Goal: Transaction & Acquisition: Purchase product/service

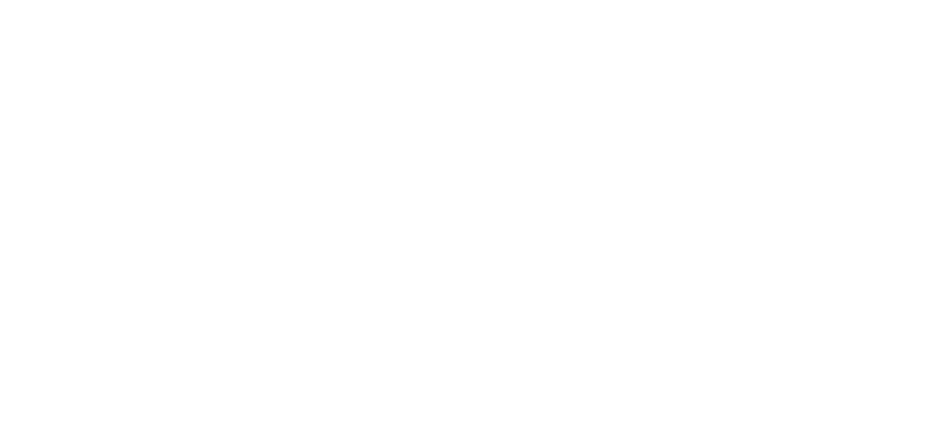
select select "**********"
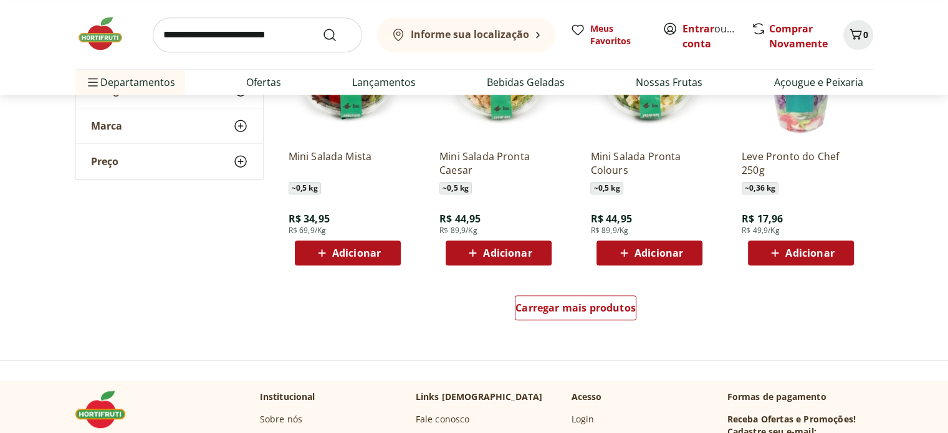
scroll to position [748, 0]
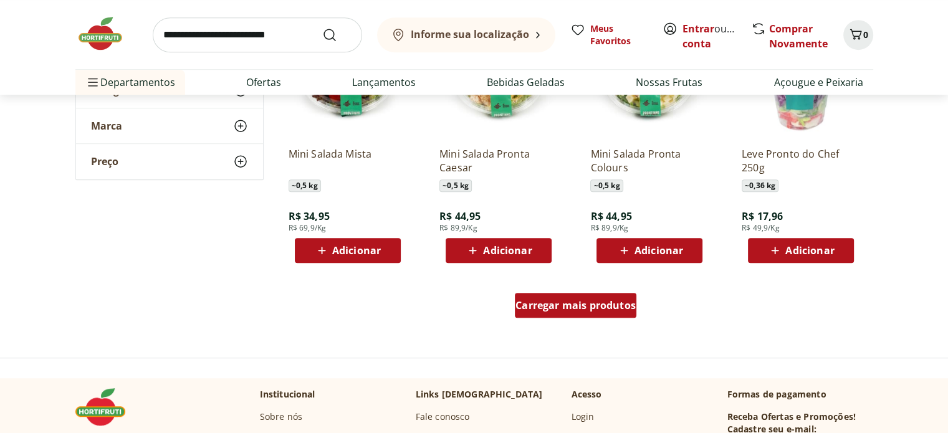
click at [596, 302] on span "Carregar mais produtos" at bounding box center [575, 305] width 120 height 10
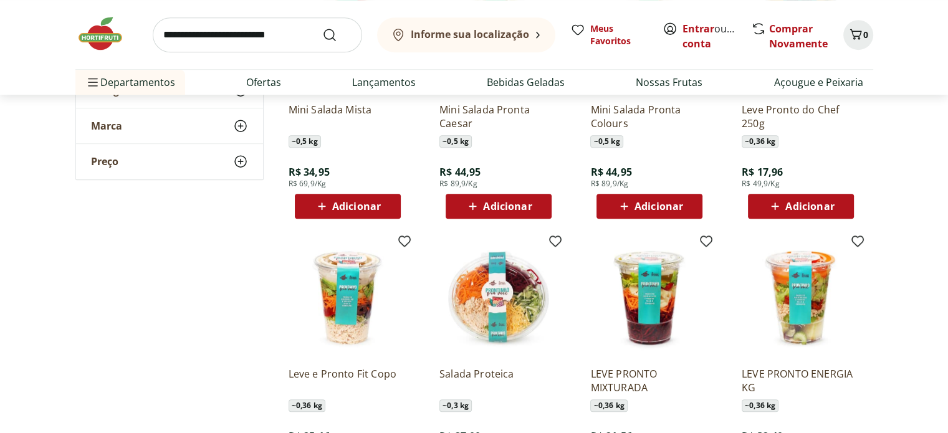
scroll to position [810, 0]
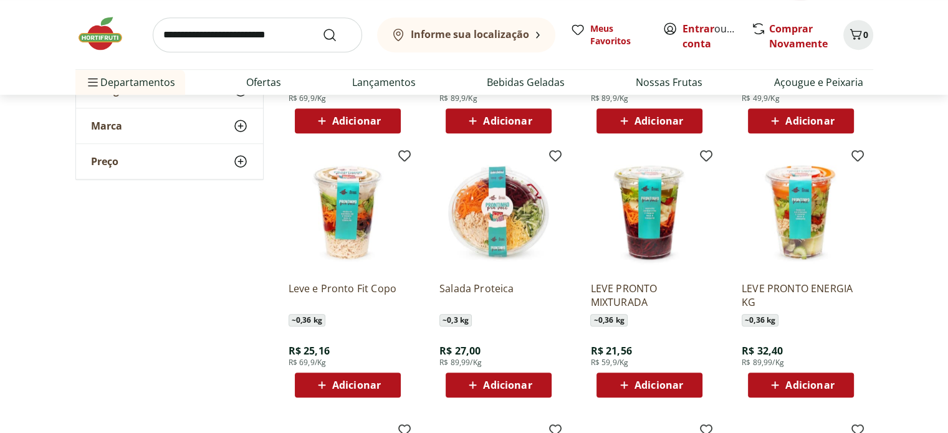
scroll to position [1059, 0]
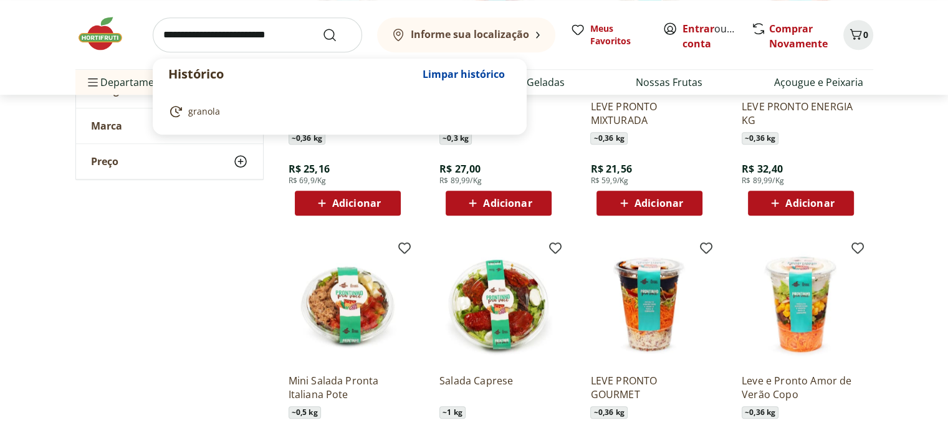
click at [272, 25] on input "search" at bounding box center [257, 34] width 209 height 35
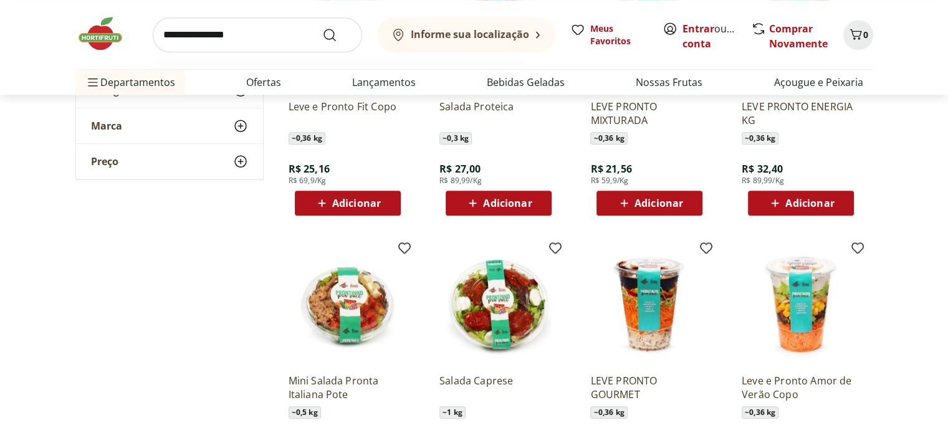
type input "**********"
click at [322, 27] on button "Submit Search" at bounding box center [337, 34] width 30 height 15
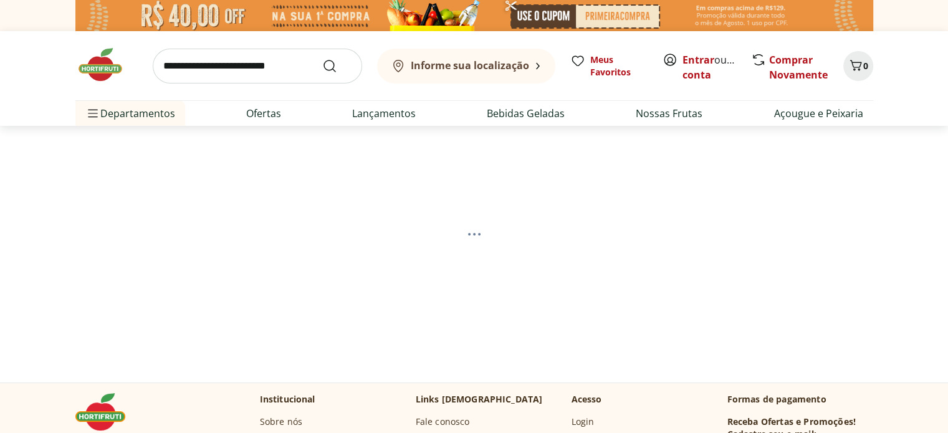
select select "**********"
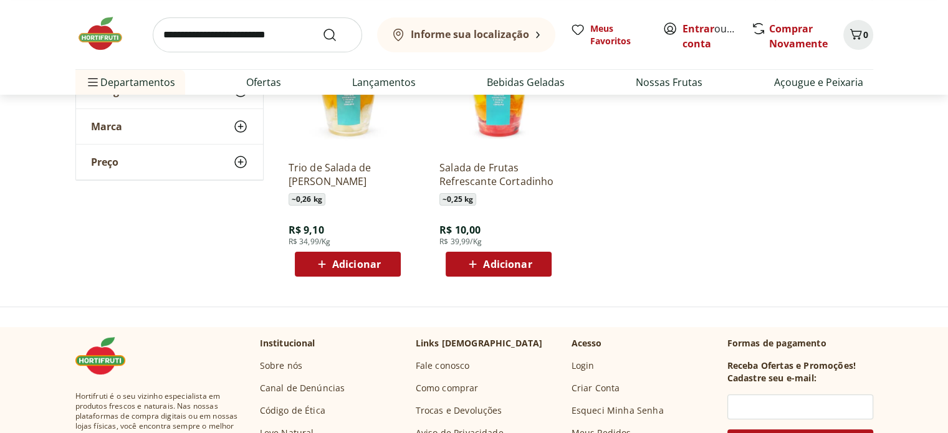
scroll to position [125, 0]
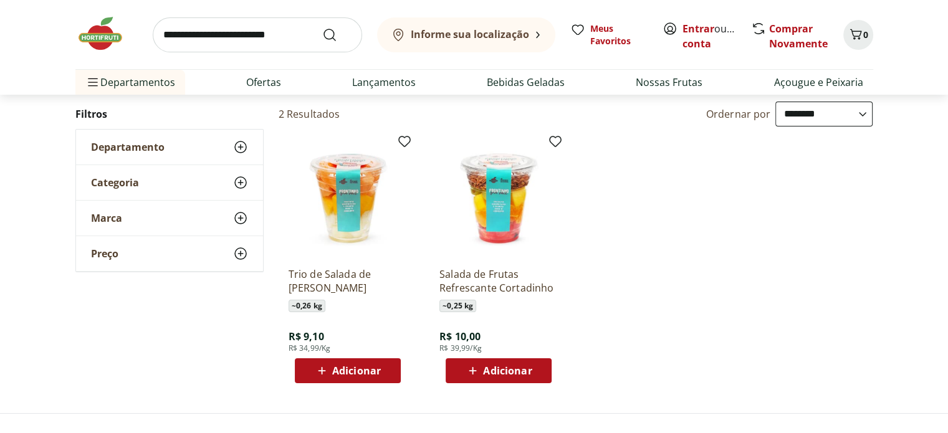
click at [512, 226] on img at bounding box center [498, 198] width 118 height 118
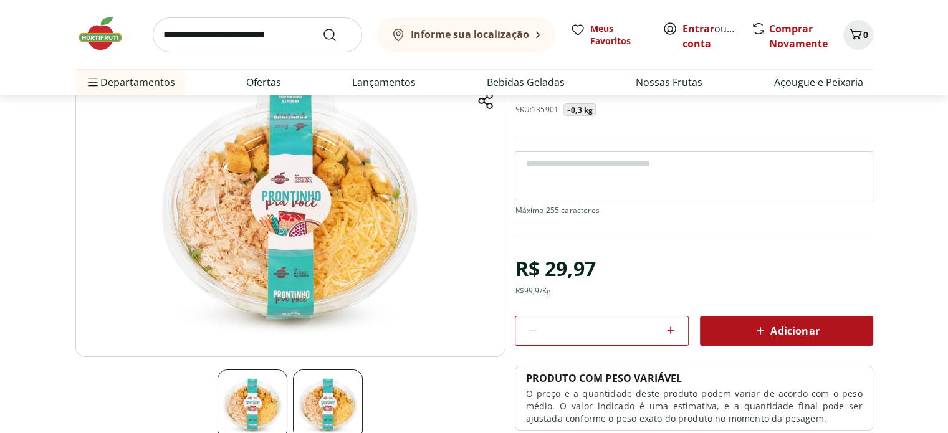
scroll to position [29, 0]
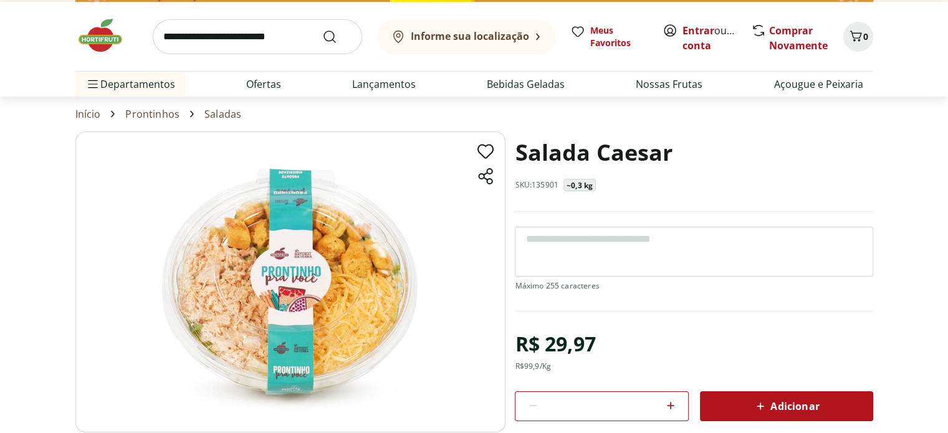
click at [345, 301] on img at bounding box center [290, 281] width 430 height 301
click at [313, 345] on img at bounding box center [290, 281] width 430 height 301
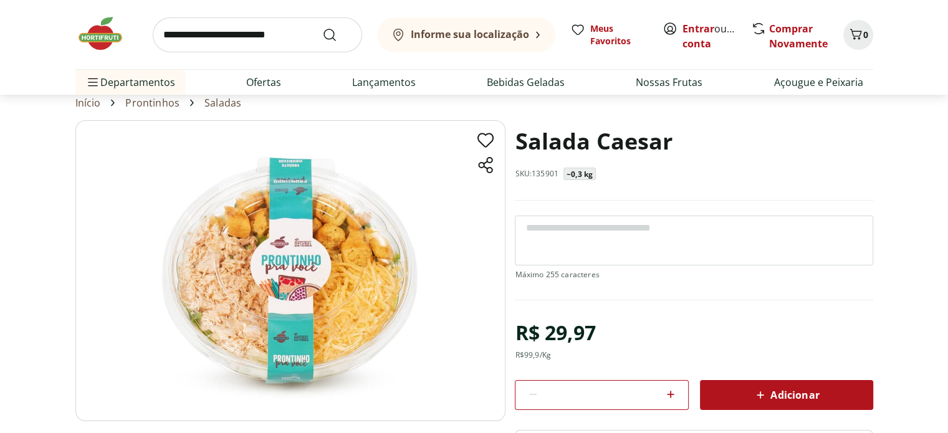
scroll to position [0, 0]
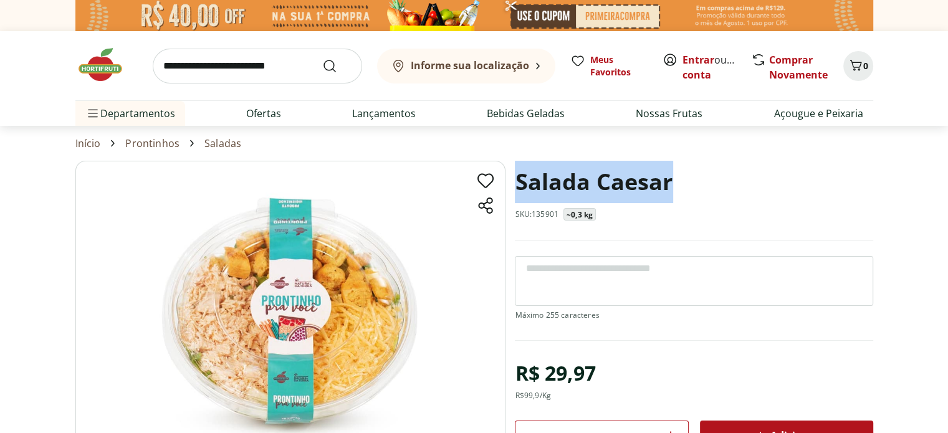
drag, startPoint x: 515, startPoint y: 189, endPoint x: 680, endPoint y: 186, distance: 165.1
click at [680, 186] on div "Salada Caesar SKU: 135901 ~0,3 kg" at bounding box center [694, 201] width 358 height 80
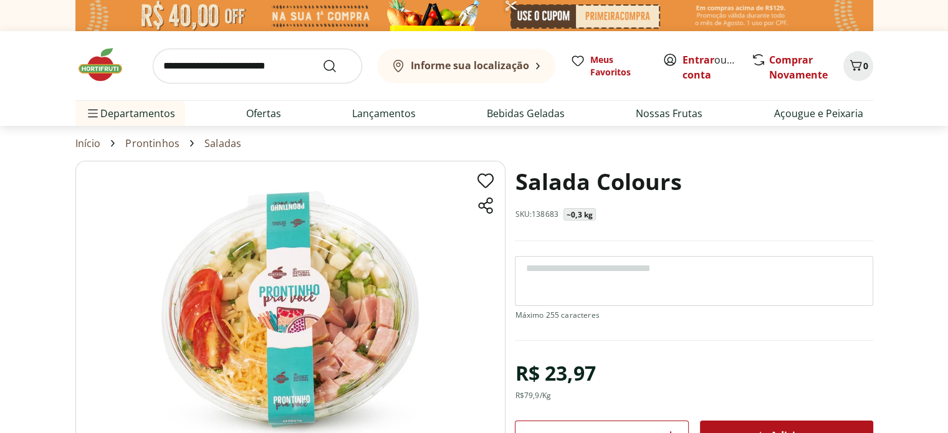
click at [288, 319] on img at bounding box center [290, 311] width 430 height 301
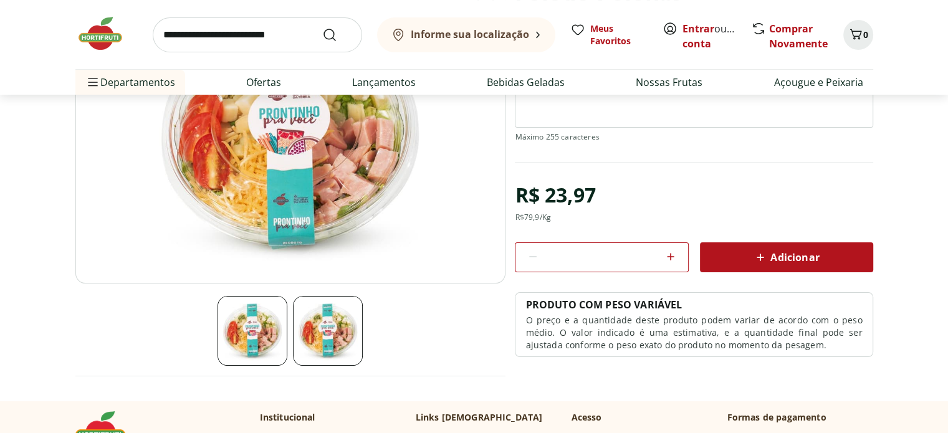
scroll to position [249, 0]
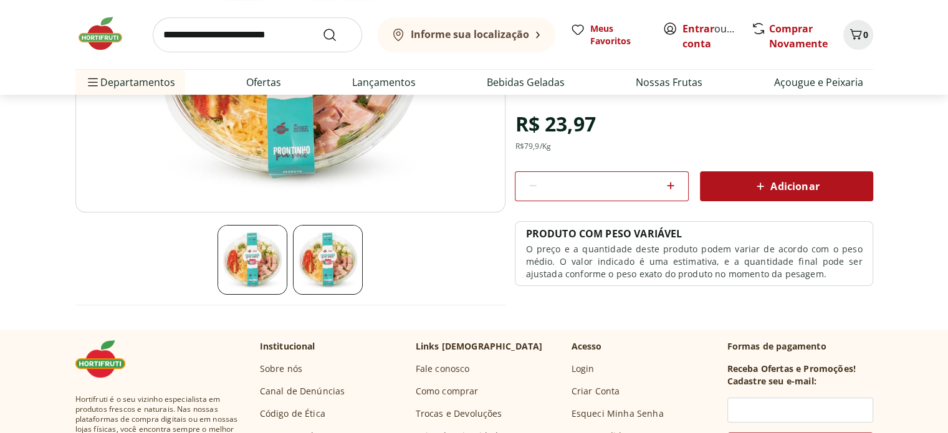
click at [350, 276] on img at bounding box center [328, 260] width 70 height 70
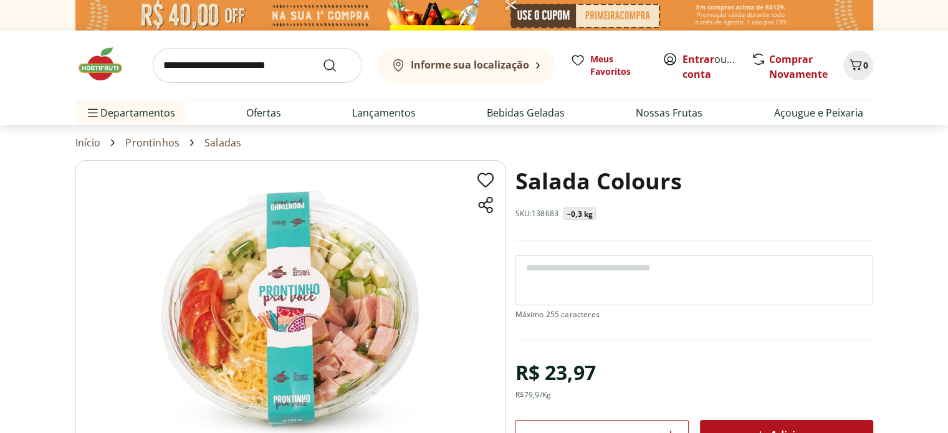
scroll to position [0, 0]
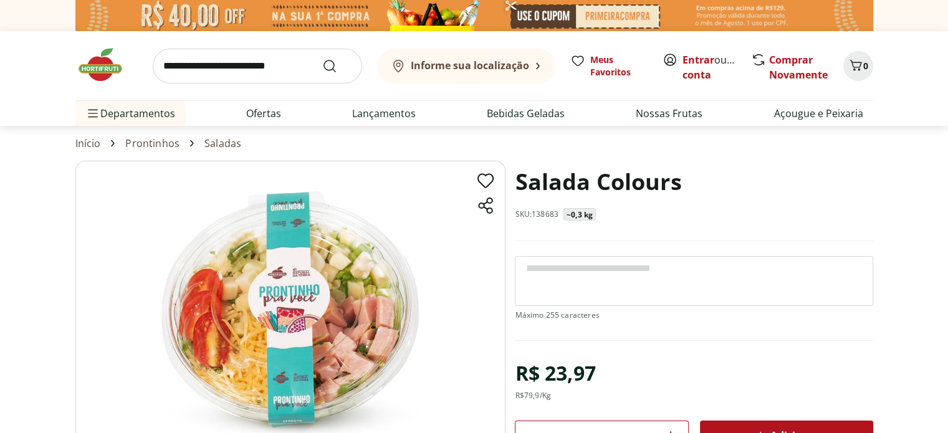
click at [274, 321] on img at bounding box center [290, 311] width 430 height 301
click at [309, 338] on img at bounding box center [290, 311] width 430 height 301
click at [332, 335] on img at bounding box center [290, 311] width 430 height 301
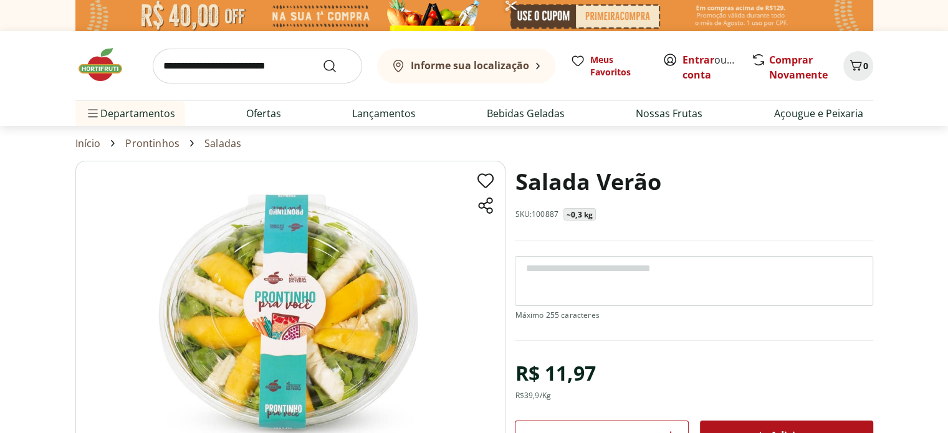
click at [370, 351] on img at bounding box center [290, 311] width 430 height 301
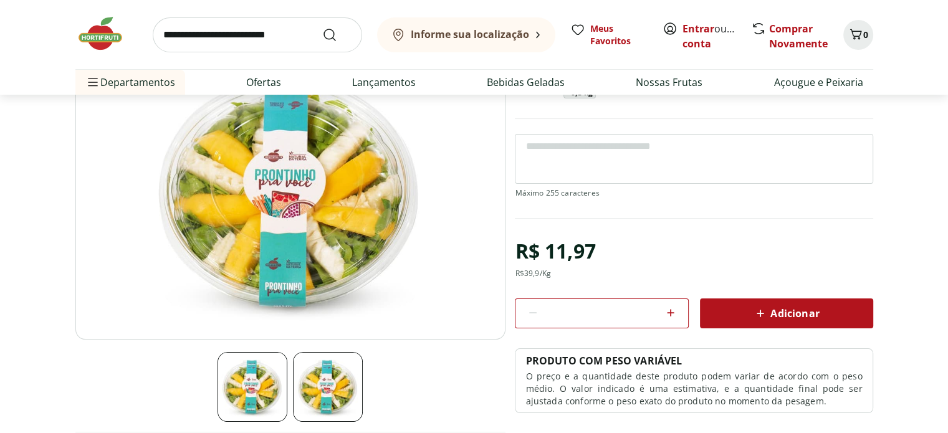
scroll to position [125, 0]
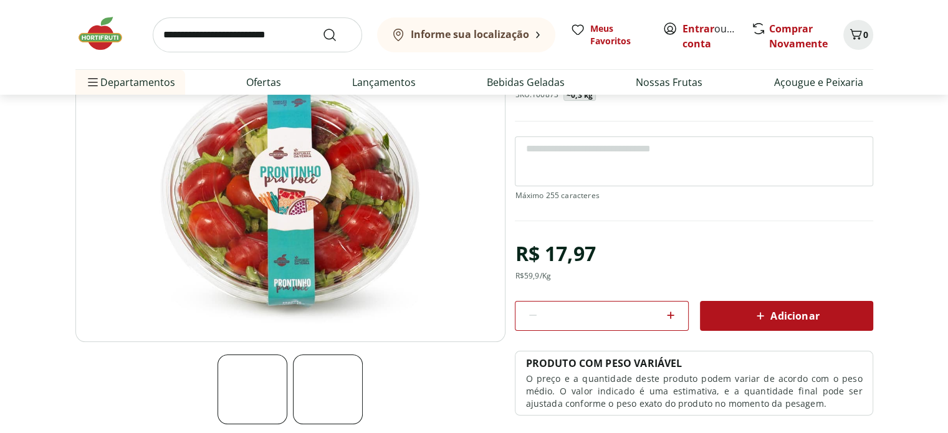
scroll to position [125, 0]
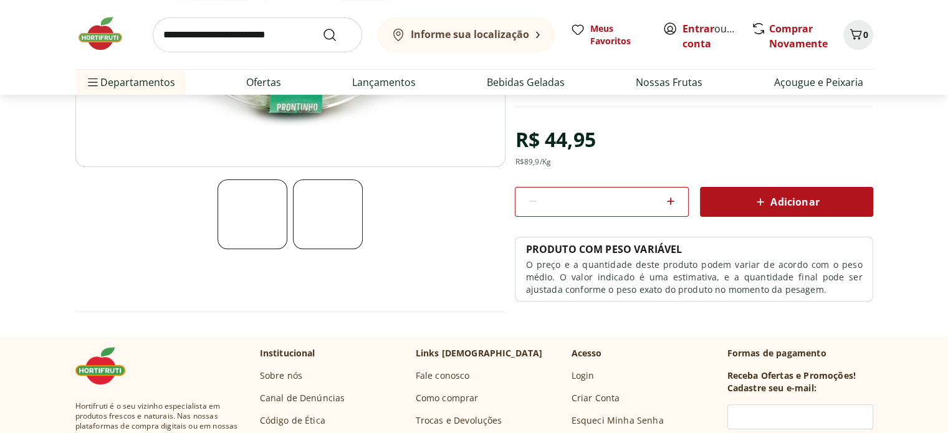
scroll to position [125, 0]
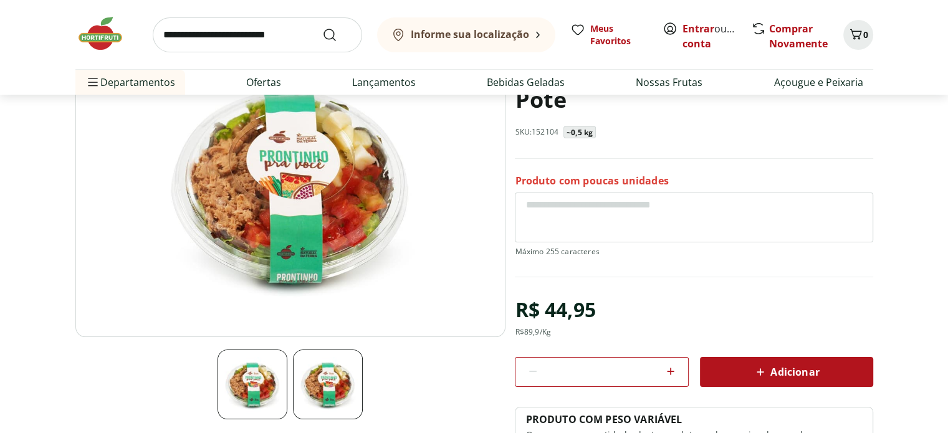
click at [344, 231] on img at bounding box center [290, 186] width 430 height 301
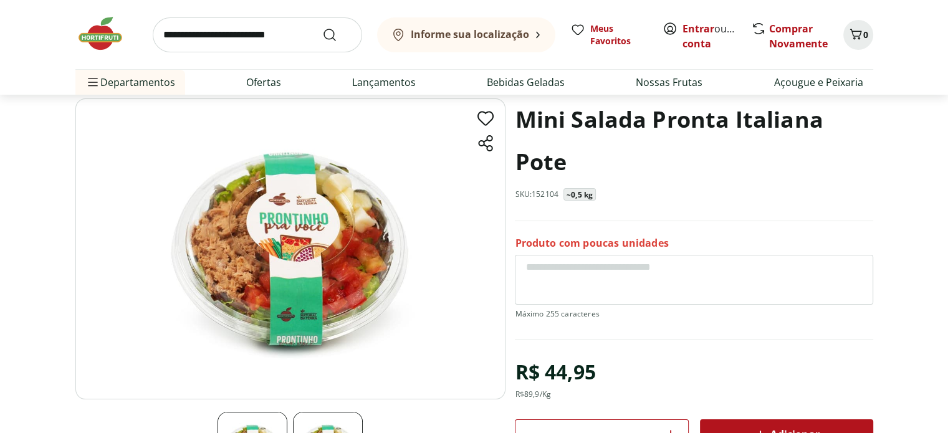
click at [351, 262] on img at bounding box center [290, 248] width 430 height 301
